Goal: Information Seeking & Learning: Learn about a topic

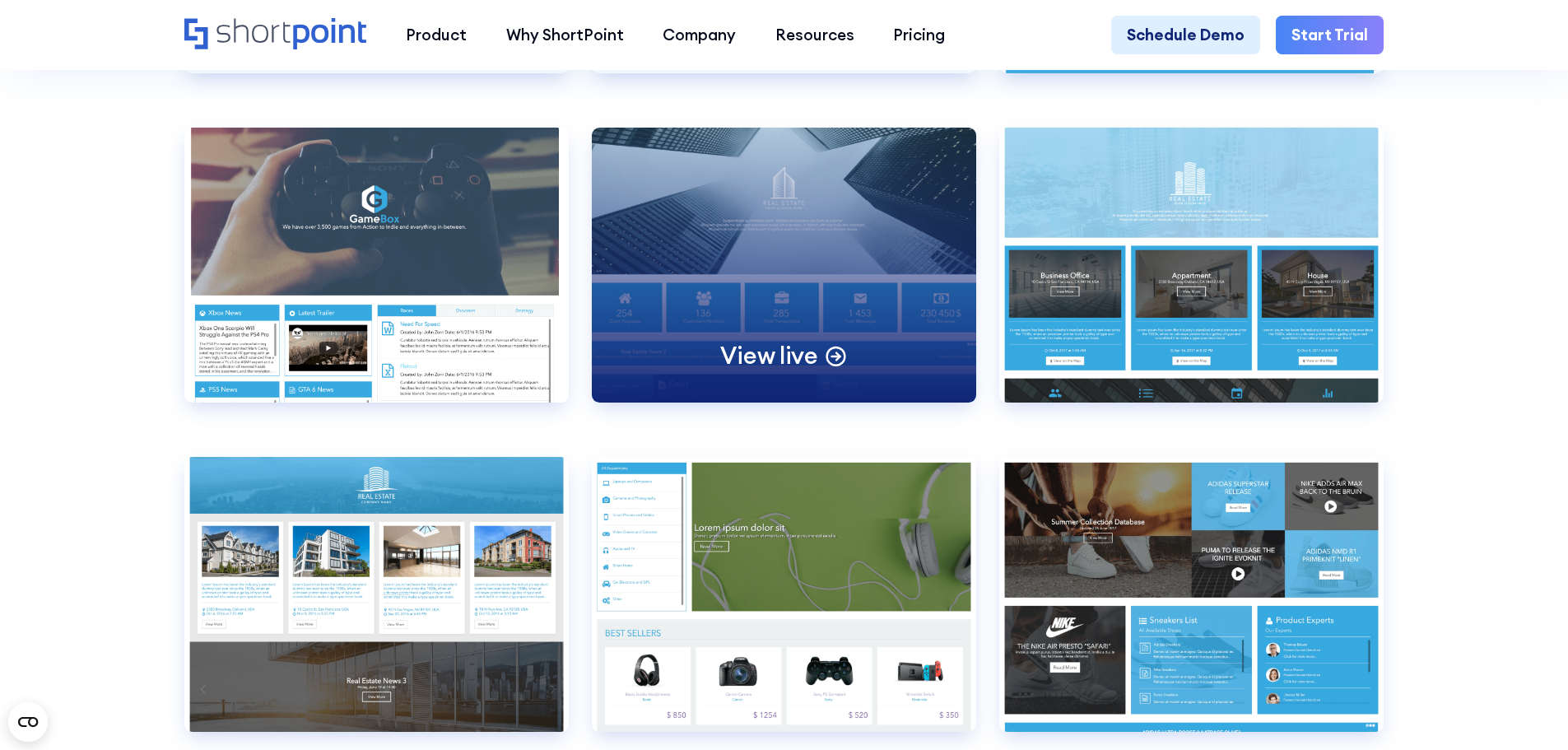
scroll to position [11438, 0]
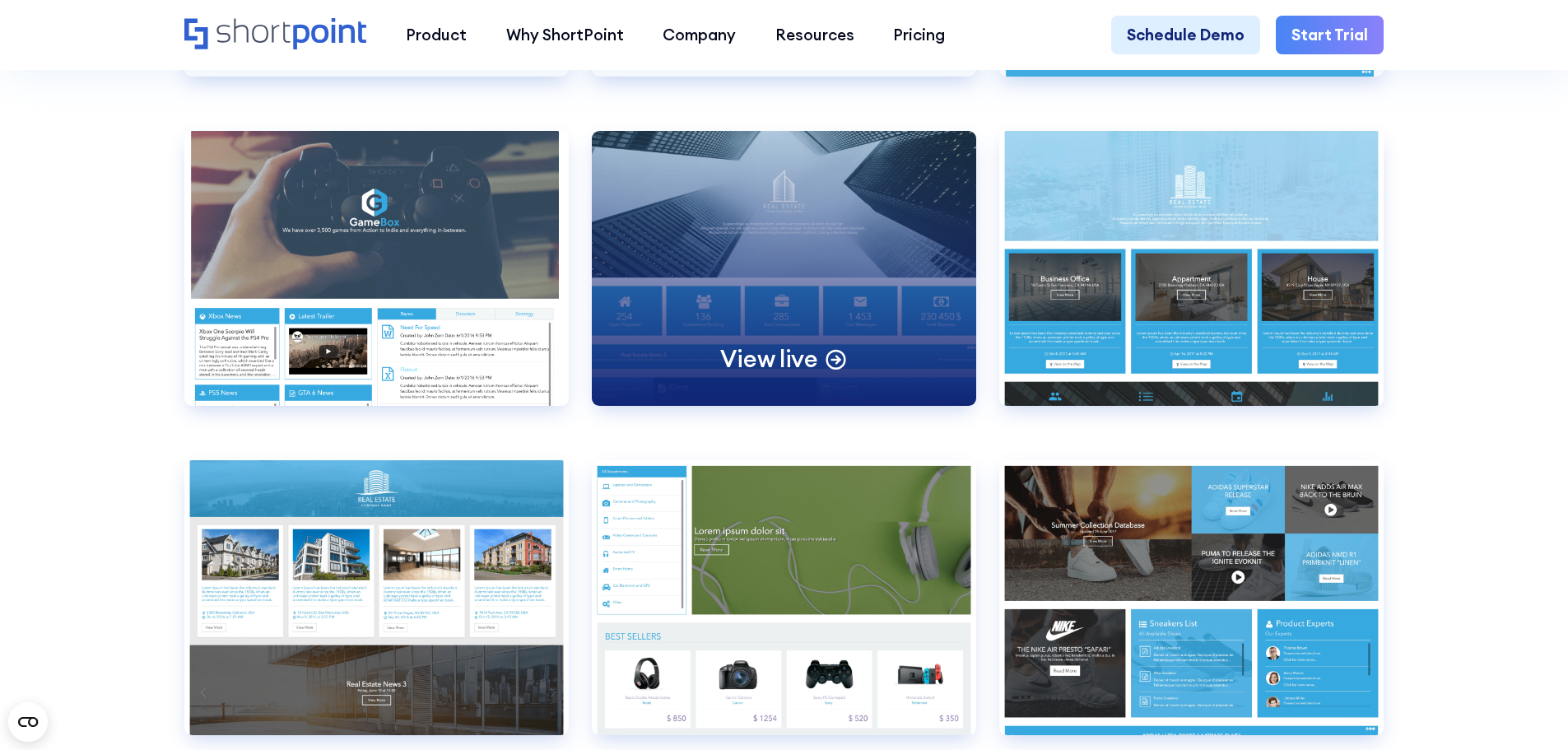
click at [756, 365] on div "View live" at bounding box center [783, 267] width 384 height 274
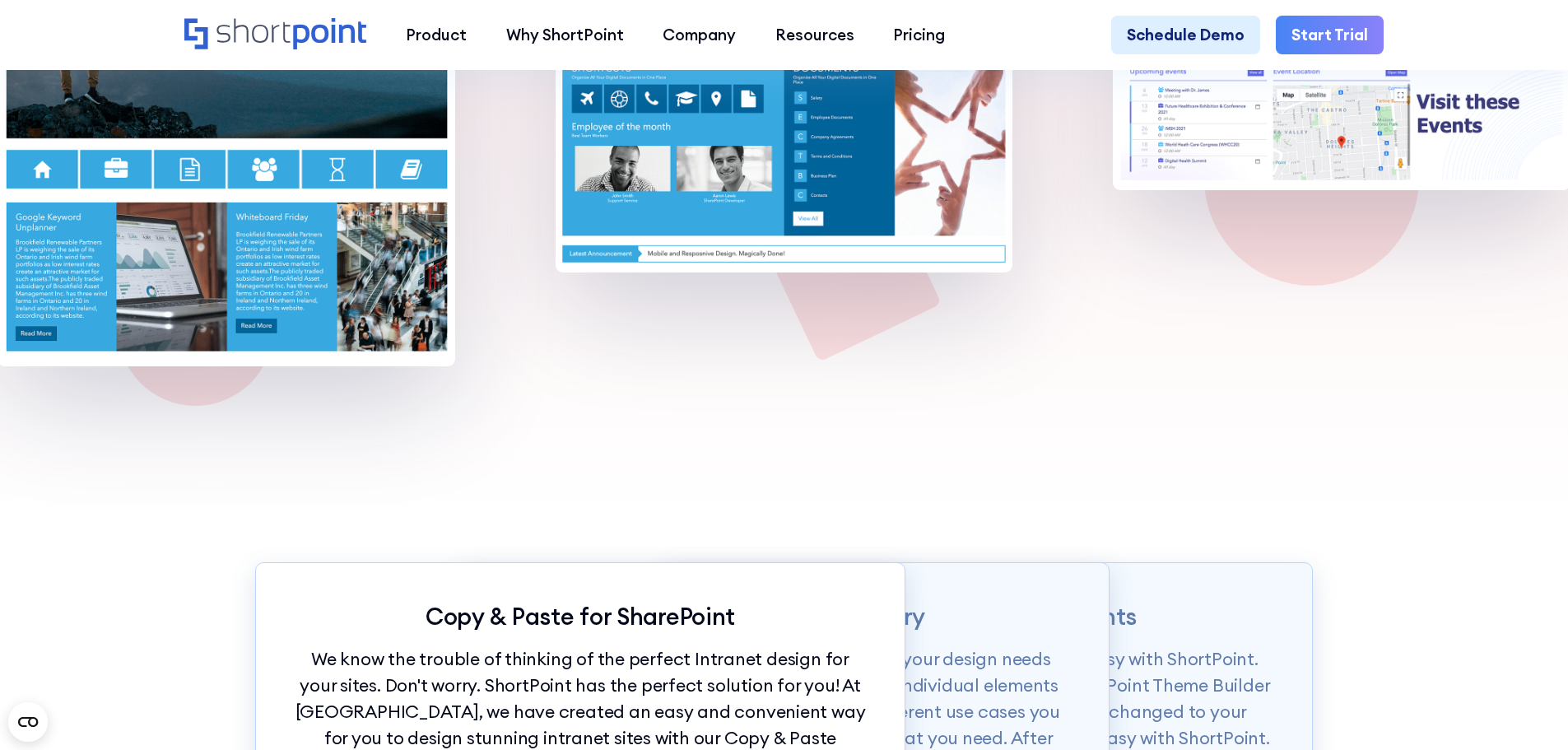
scroll to position [1728, 0]
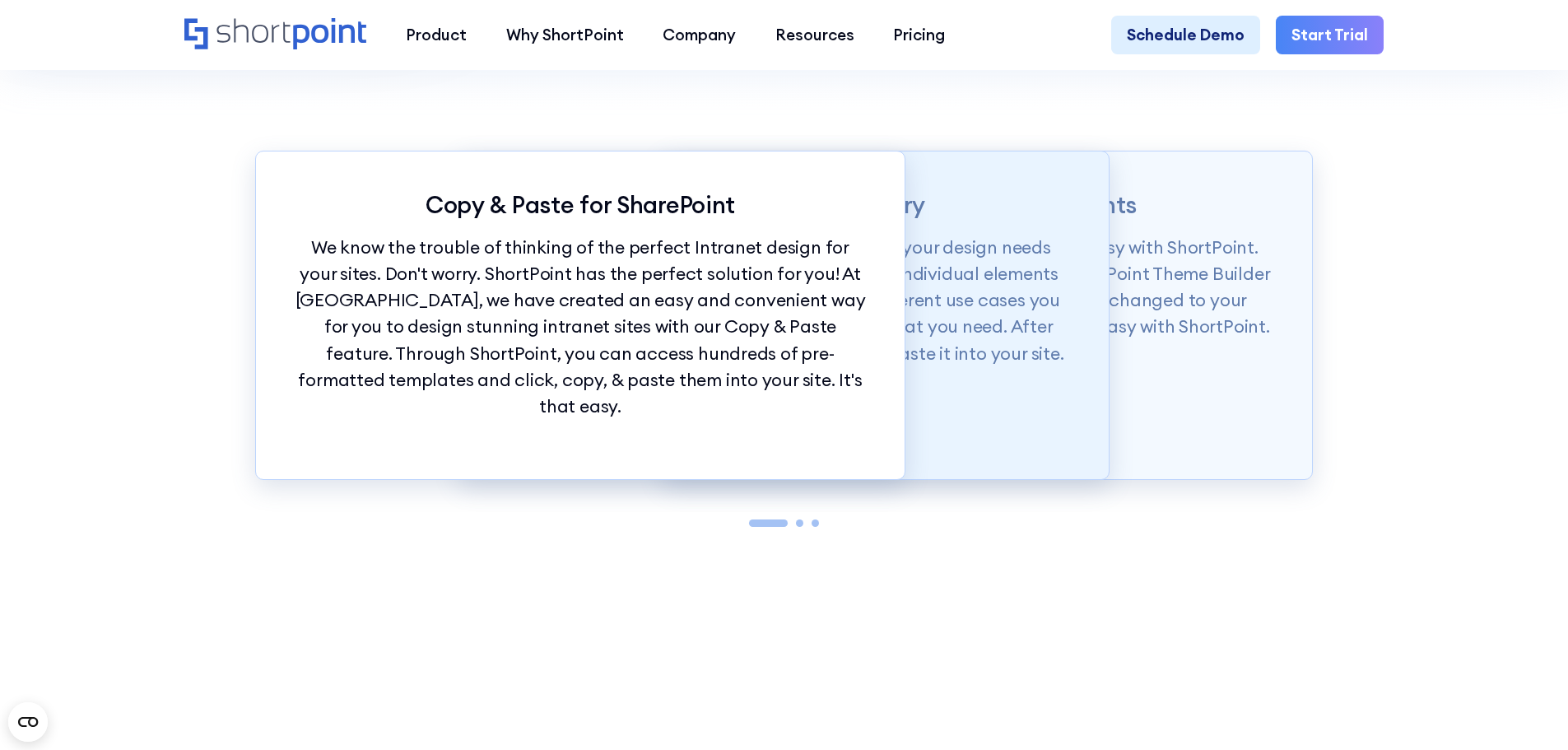
click at [1043, 354] on p "Our Demos library is categorized according to your design needs from whole page…" at bounding box center [784, 300] width 571 height 133
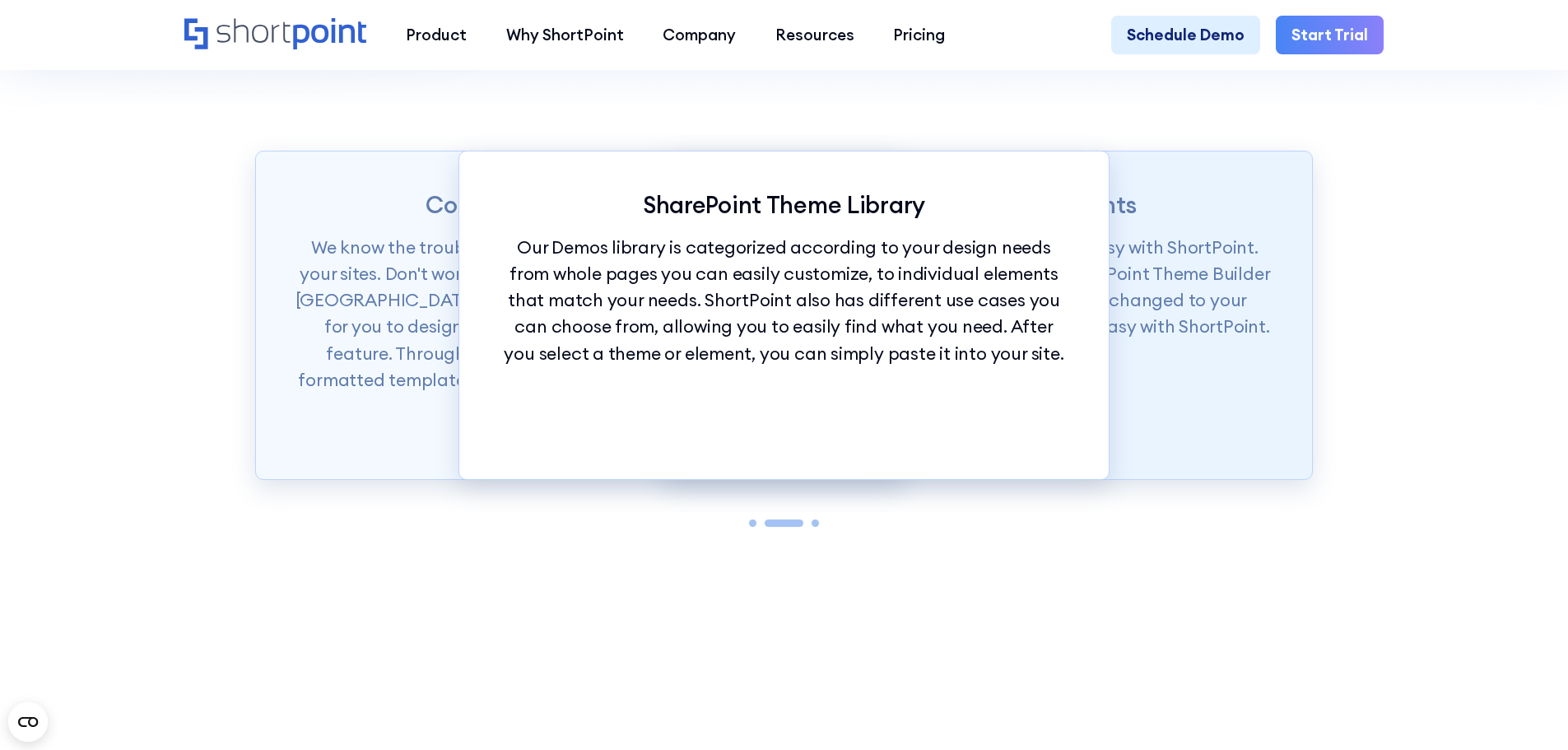
click at [1167, 341] on p "Want to set branding for your whole site? It's easy with ShortPoint. You can se…" at bounding box center [987, 287] width 571 height 106
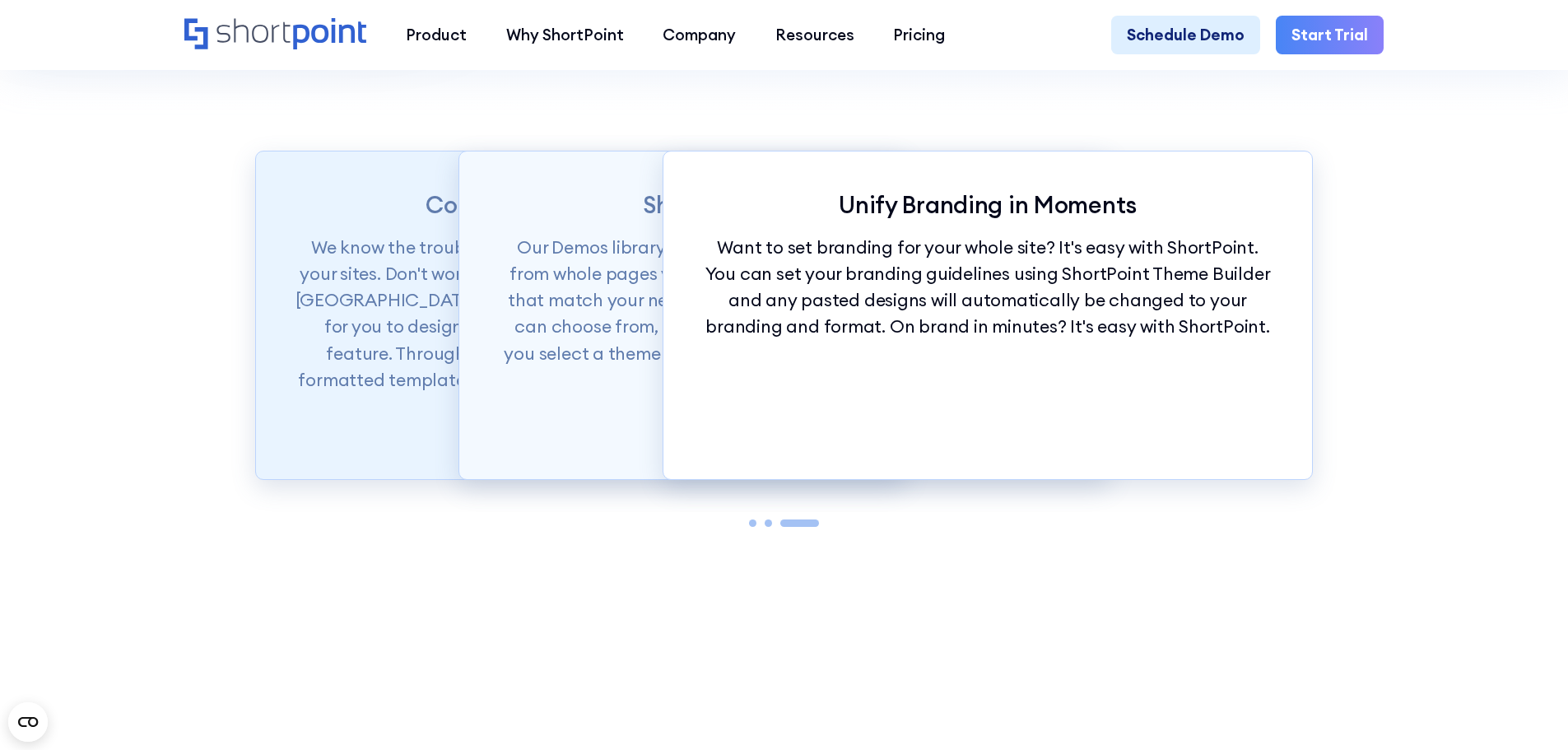
click at [430, 293] on p "We know the trouble of thinking of the perfect Intranet design for your sites. …" at bounding box center [580, 326] width 571 height 185
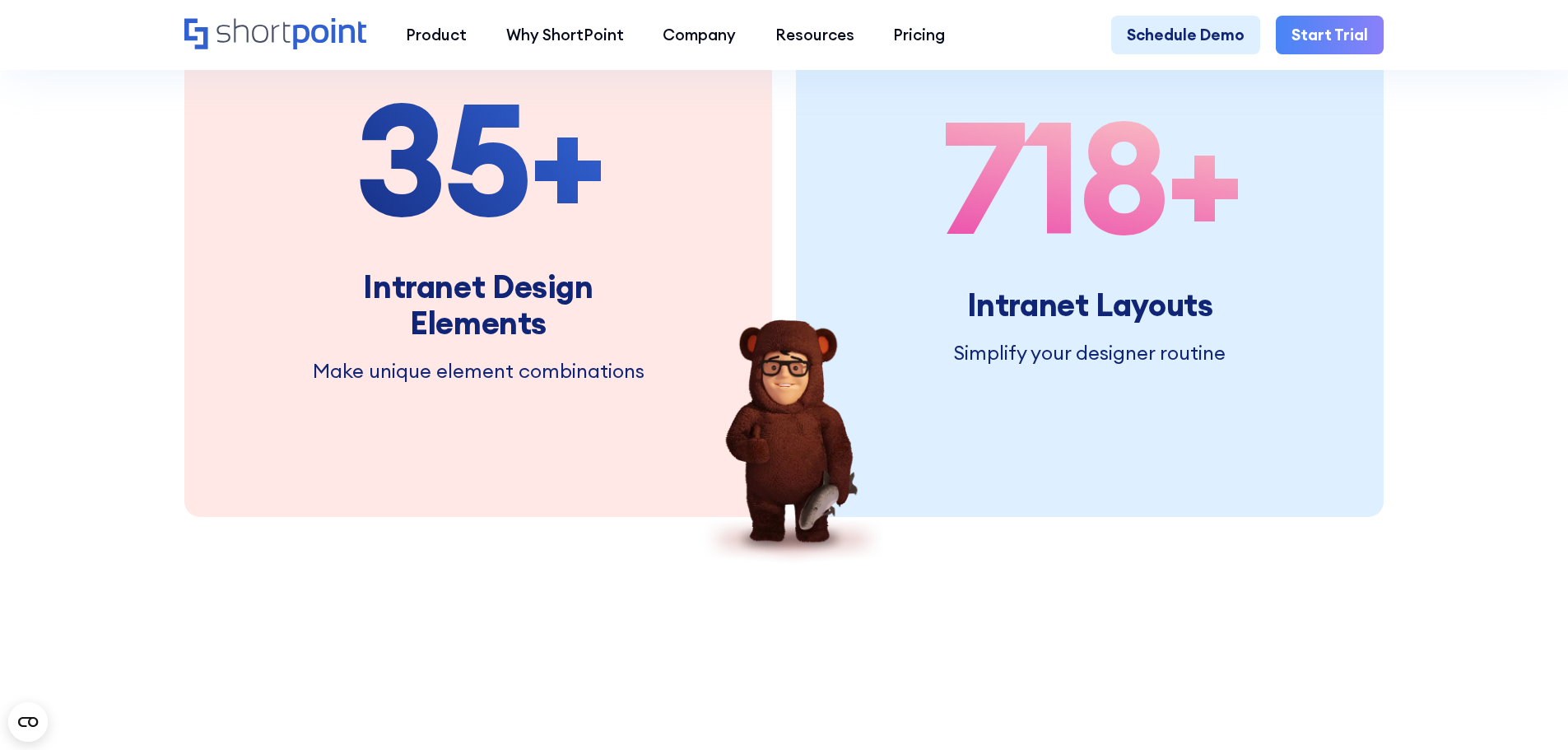
scroll to position [2715, 0]
